Goal: Information Seeking & Learning: Find specific fact

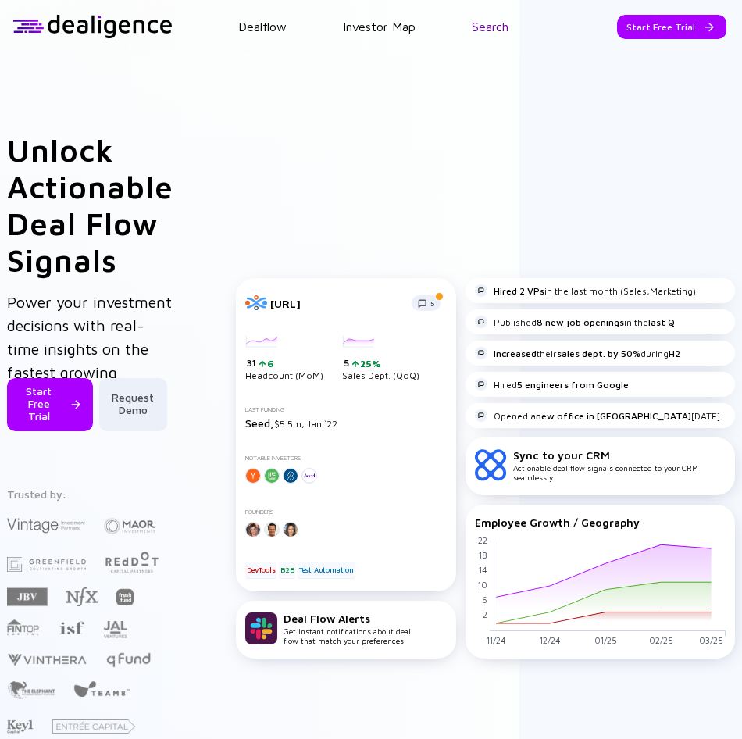
drag, startPoint x: 0, startPoint y: 0, endPoint x: 497, endPoint y: 25, distance: 497.2
click at [497, 25] on link "Search" at bounding box center [490, 27] width 37 height 14
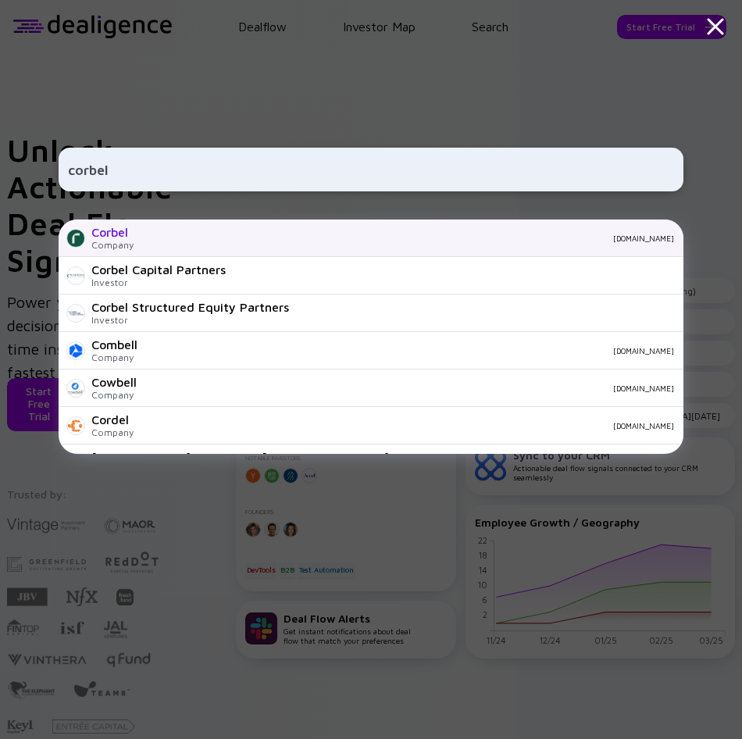
type input "corbel"
click at [140, 231] on div "Corbel Company [DOMAIN_NAME]" at bounding box center [371, 237] width 625 height 37
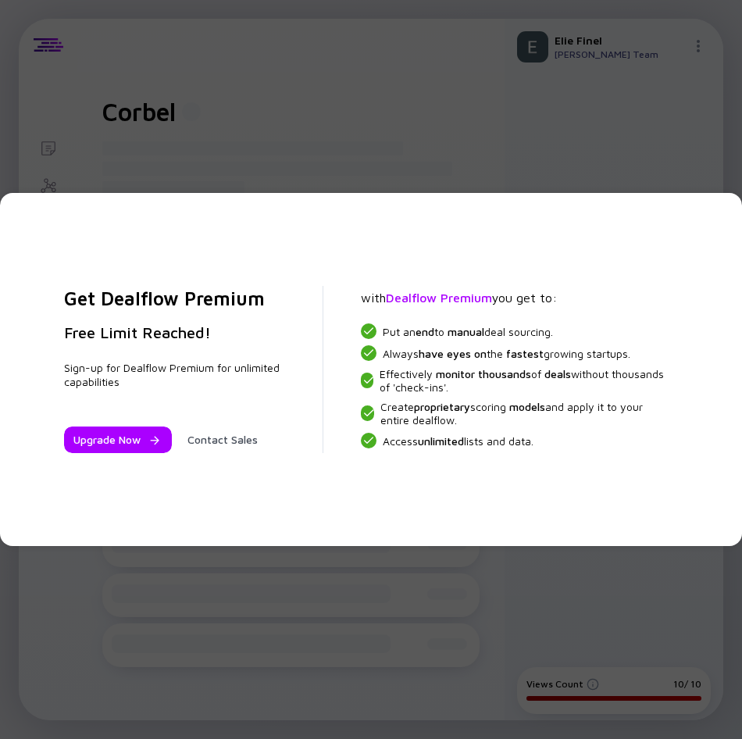
drag, startPoint x: 153, startPoint y: 164, endPoint x: 159, endPoint y: 174, distance: 11.9
click at [159, 174] on div "Get Dealflow Premium Free Limit Reached! Sign-up for Dealflow Premium for unlim…" at bounding box center [371, 369] width 742 height 739
drag, startPoint x: 159, startPoint y: 174, endPoint x: 468, endPoint y: 181, distance: 308.5
click at [468, 180] on div "Get Dealflow Premium Free Limit Reached! Sign-up for Dealflow Premium for unlim…" at bounding box center [371, 369] width 742 height 739
click at [291, 50] on div "Get Dealflow Premium Free Limit Reached! Sign-up for Dealflow Premium for unlim…" at bounding box center [371, 369] width 742 height 739
